Goal: Check status: Check status

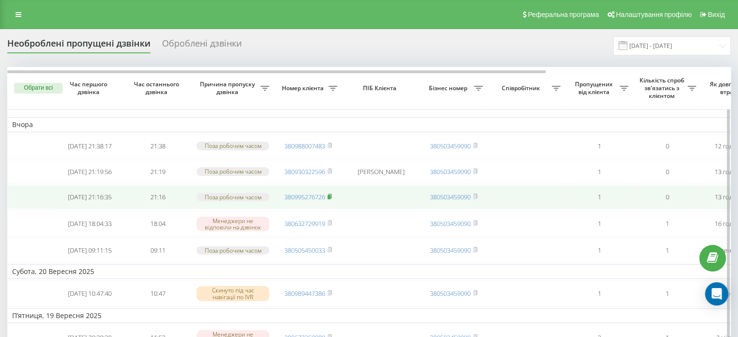
click at [330, 199] on rect at bounding box center [328, 197] width 3 height 4
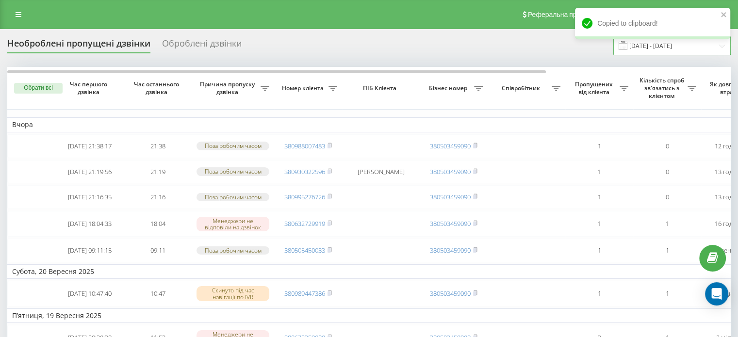
click at [641, 53] on input "22.08.2025 - 22.09.2025" at bounding box center [671, 45] width 117 height 19
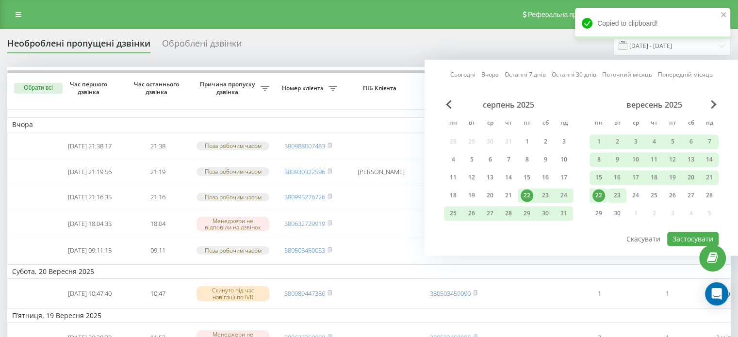
click at [619, 194] on div "23" at bounding box center [617, 195] width 13 height 13
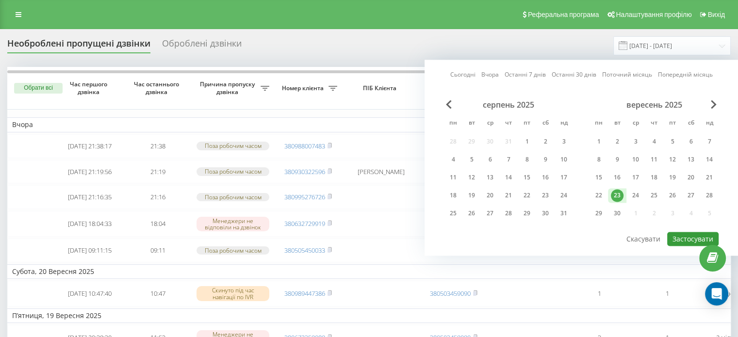
click at [683, 234] on button "Застосувати" at bounding box center [692, 239] width 51 height 14
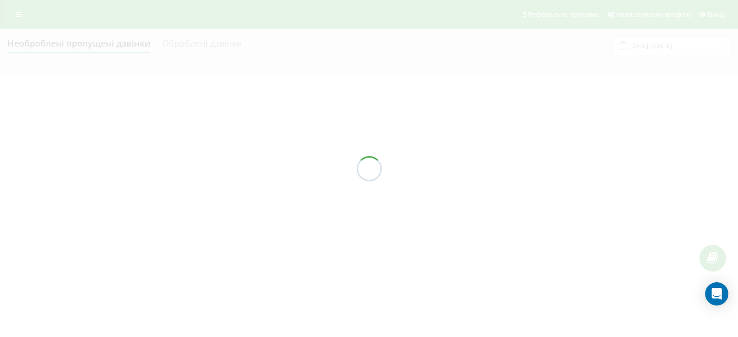
type input "23.09.2025 - 23.09.2025"
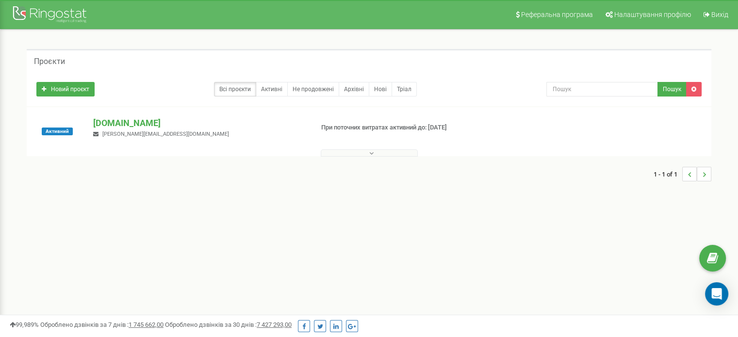
click at [118, 126] on p "[DOMAIN_NAME]" at bounding box center [199, 123] width 212 height 13
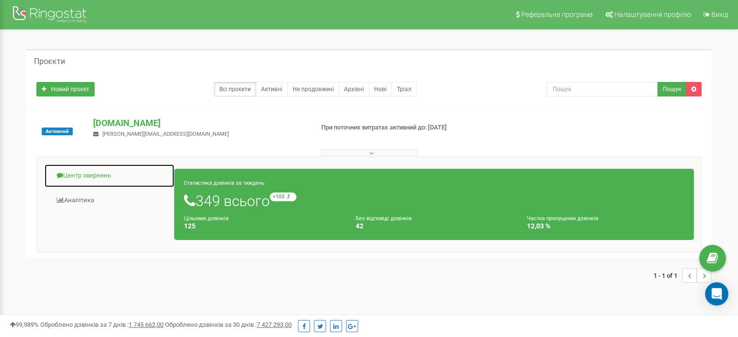
click at [76, 172] on link "Центр звернень" at bounding box center [109, 176] width 131 height 24
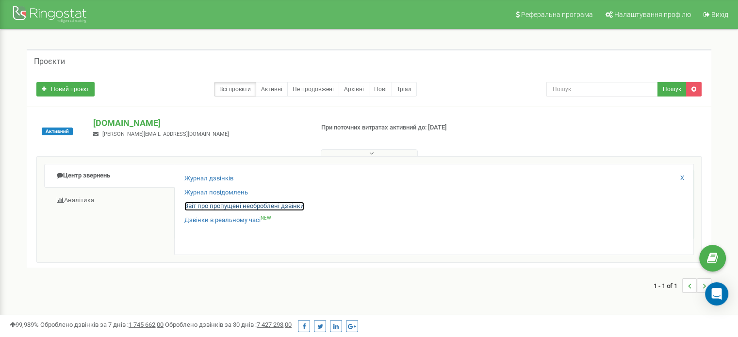
click at [195, 202] on link "Звіт про пропущені необроблені дзвінки" at bounding box center [244, 206] width 120 height 9
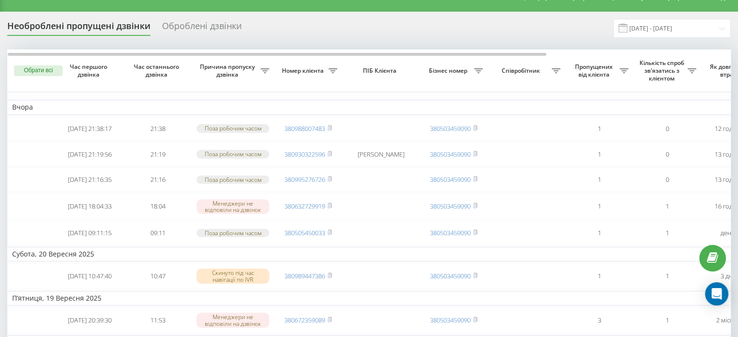
scroll to position [0, 0]
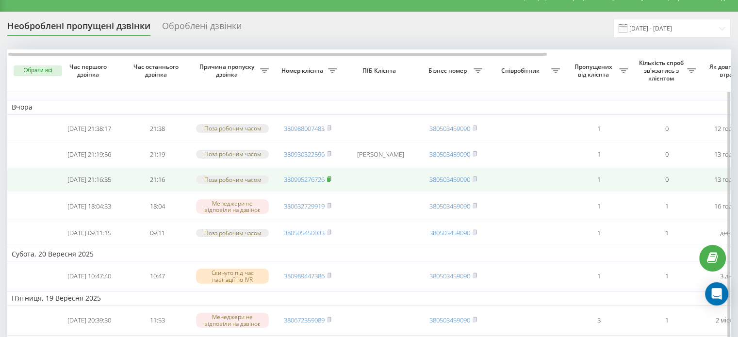
click at [330, 182] on rect at bounding box center [328, 180] width 3 height 4
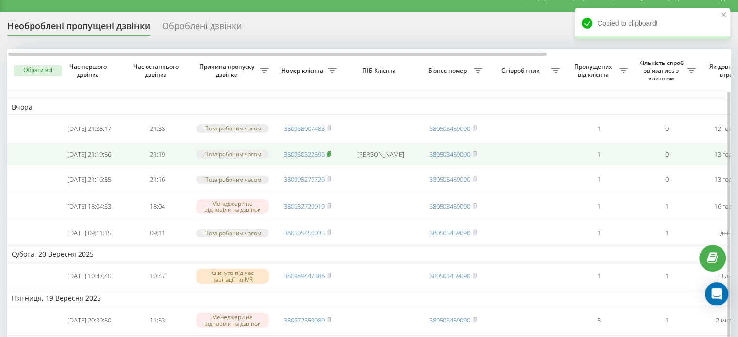
click at [331, 156] on icon at bounding box center [329, 154] width 4 height 6
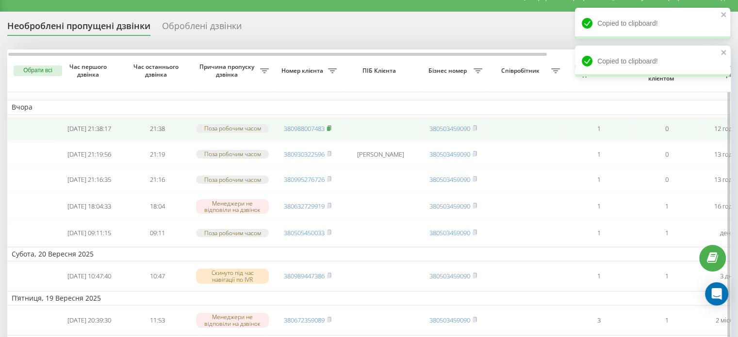
click at [329, 131] on rect at bounding box center [328, 129] width 3 height 4
